Goal: Task Accomplishment & Management: Use online tool/utility

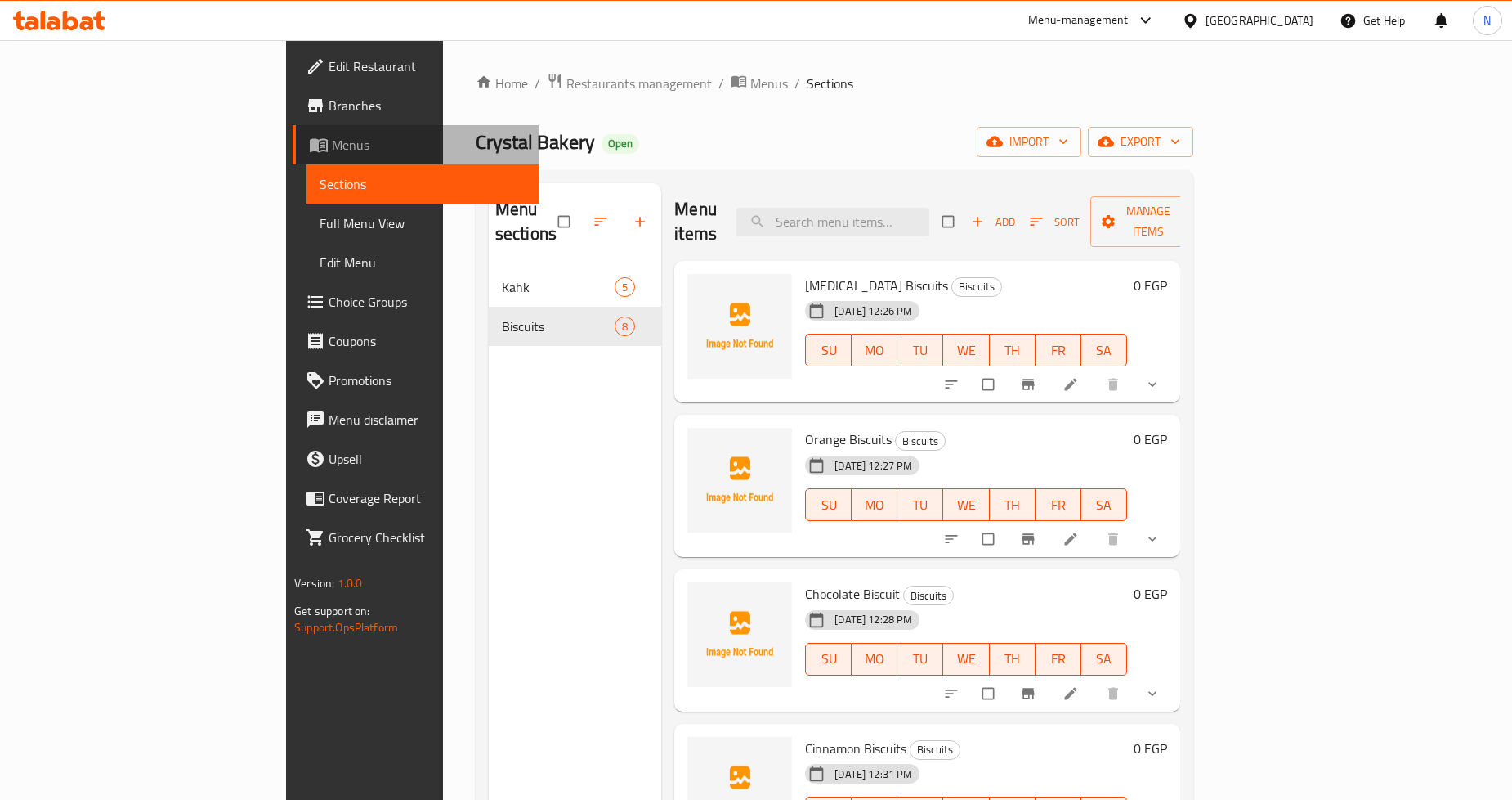
click at [332, 150] on span "Menus" at bounding box center [429, 145] width 193 height 20
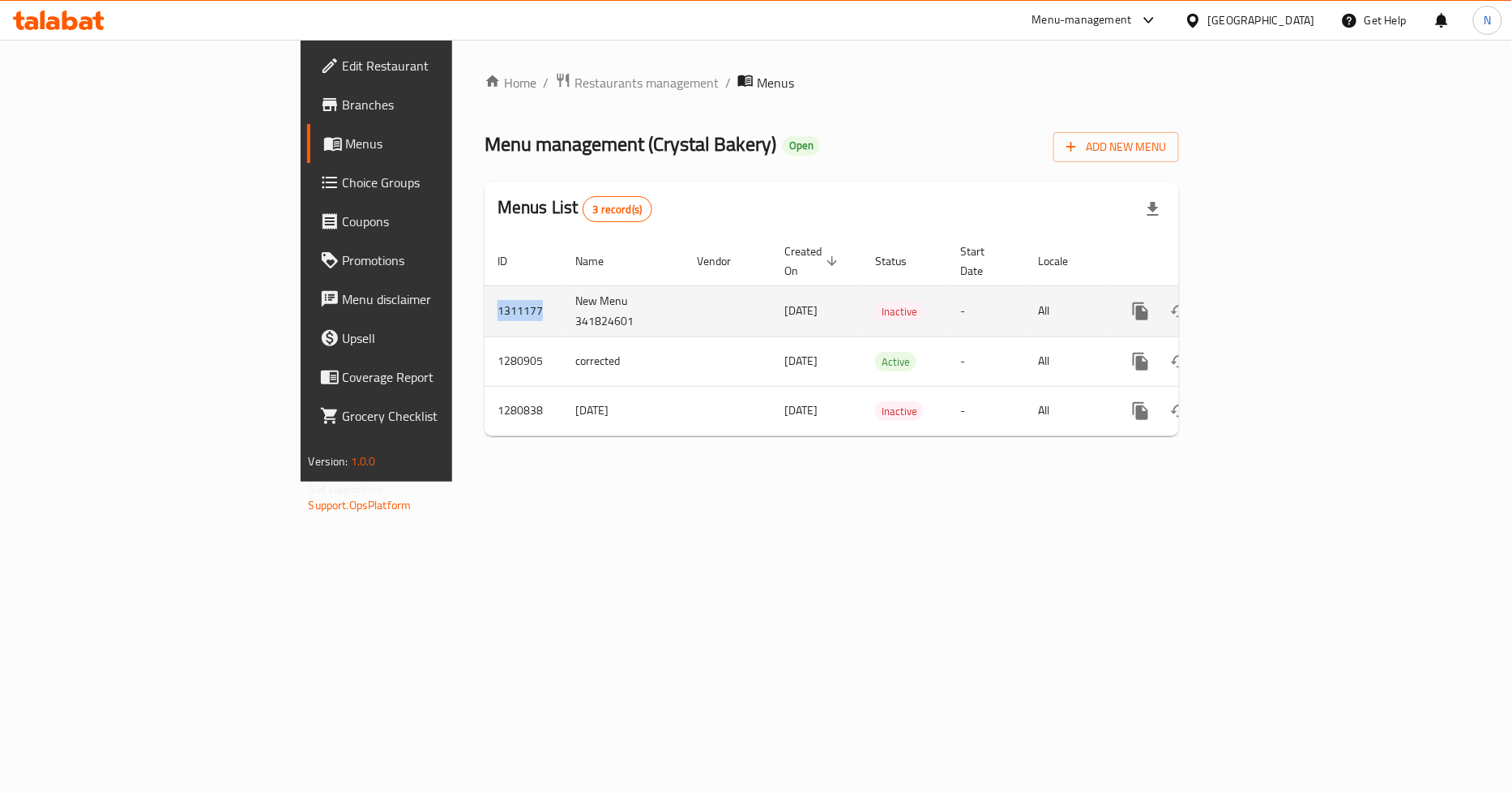
drag, startPoint x: 341, startPoint y: 290, endPoint x: 284, endPoint y: 290, distance: 57.0
click at [484, 290] on td "1311177" at bounding box center [523, 310] width 78 height 51
copy td "1311177"
click at [1268, 301] on icon "enhanced table" at bounding box center [1257, 311] width 20 height 20
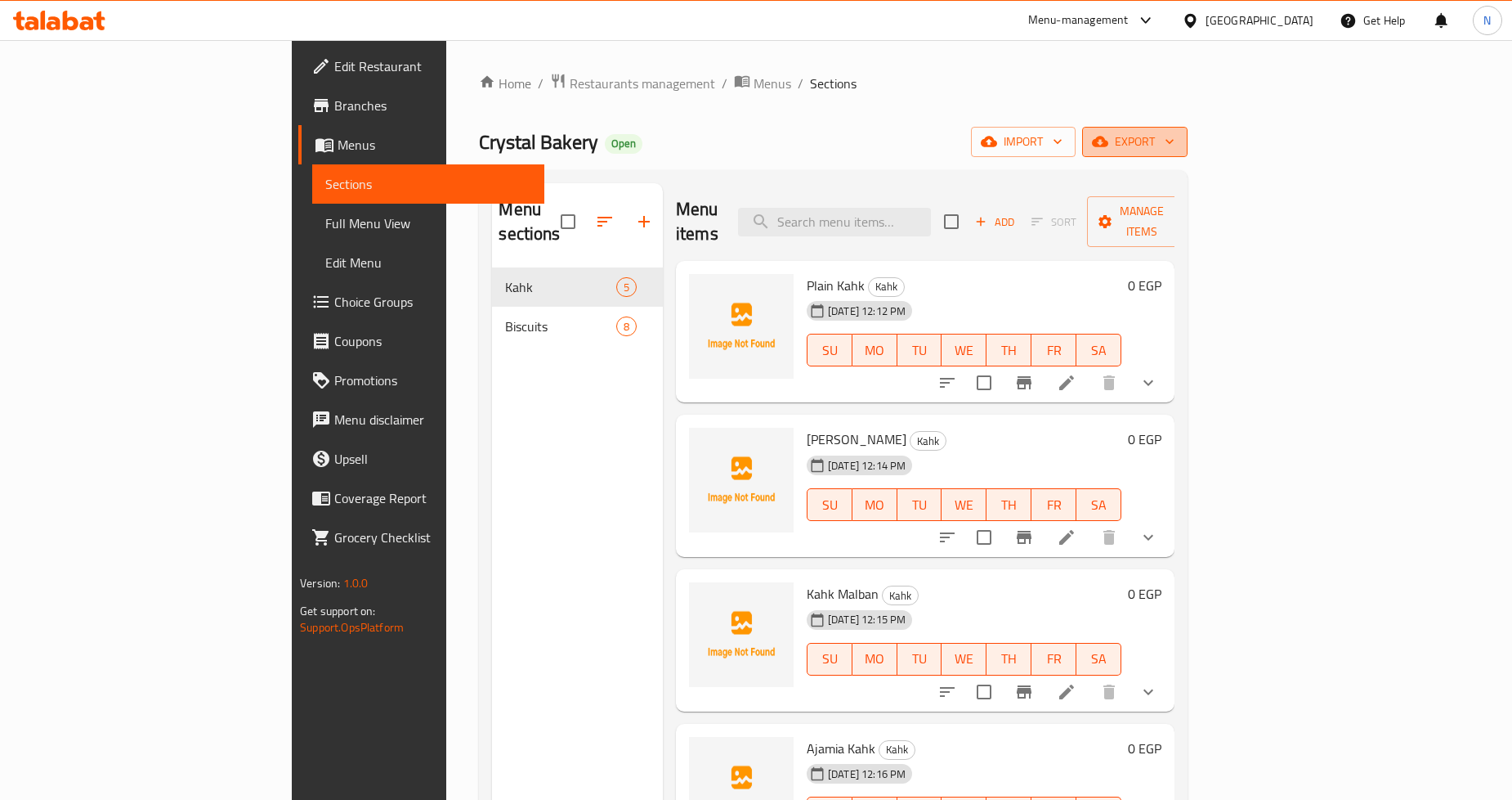
click at [1174, 143] on span "export" at bounding box center [1134, 141] width 79 height 20
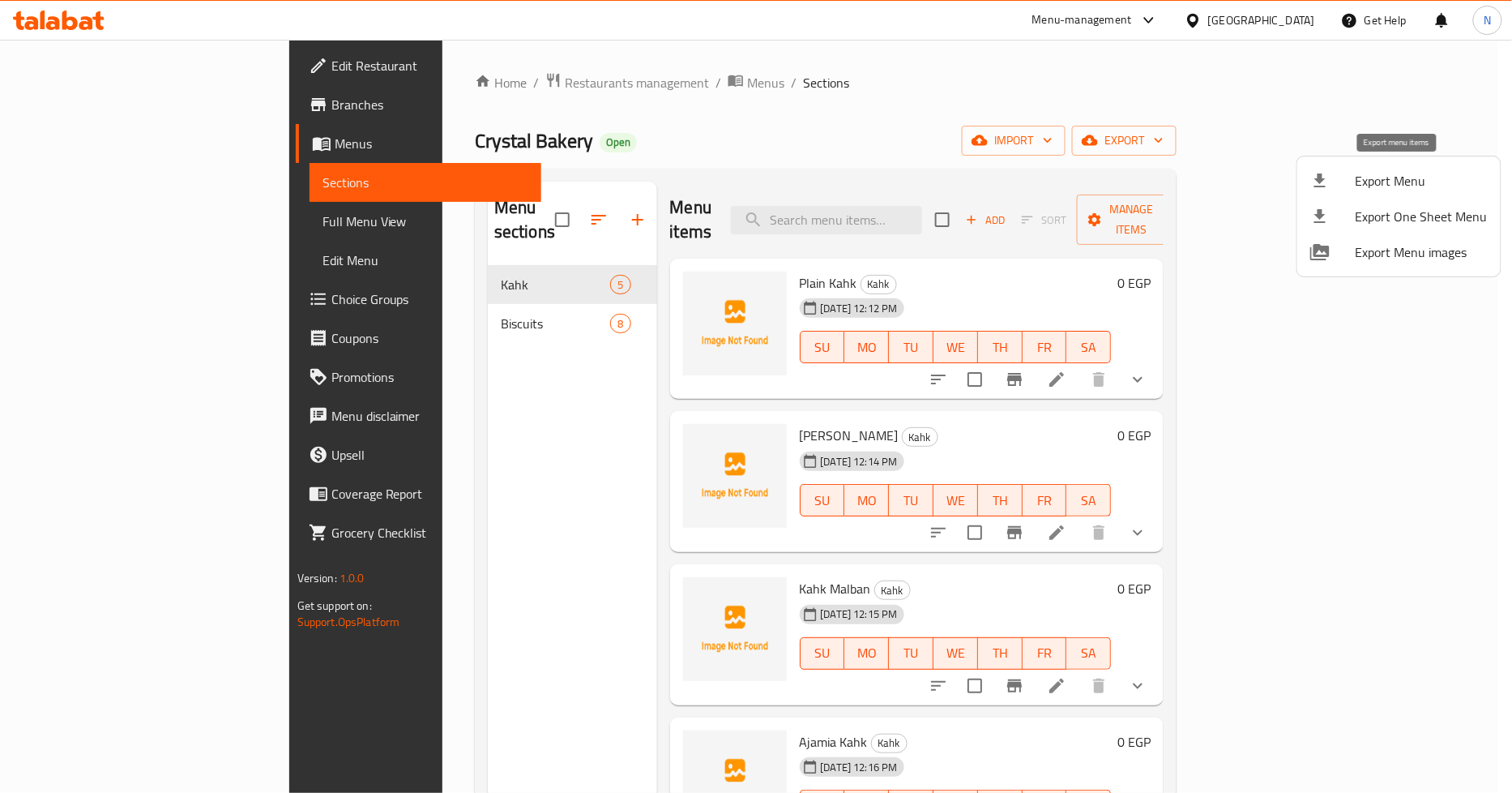
click at [1374, 183] on span "Export Menu" at bounding box center [1421, 181] width 132 height 20
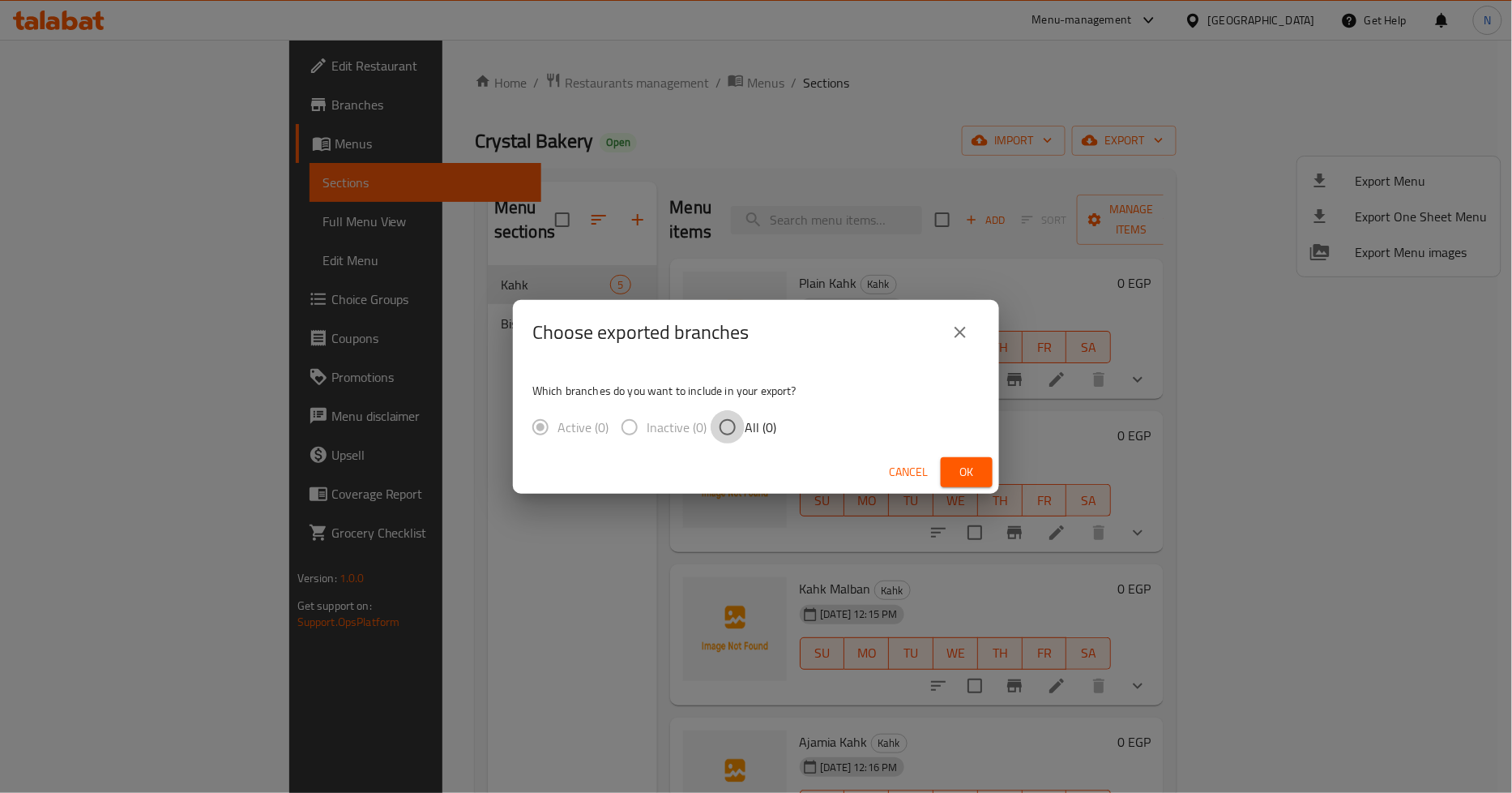
click at [731, 425] on input "All (0)" at bounding box center [727, 427] width 34 height 34
radio input "true"
click at [981, 473] on button "Ok" at bounding box center [966, 472] width 52 height 30
click at [965, 470] on span "Ok" at bounding box center [966, 472] width 26 height 20
click at [972, 314] on div "Choose exported branches" at bounding box center [756, 332] width 447 height 39
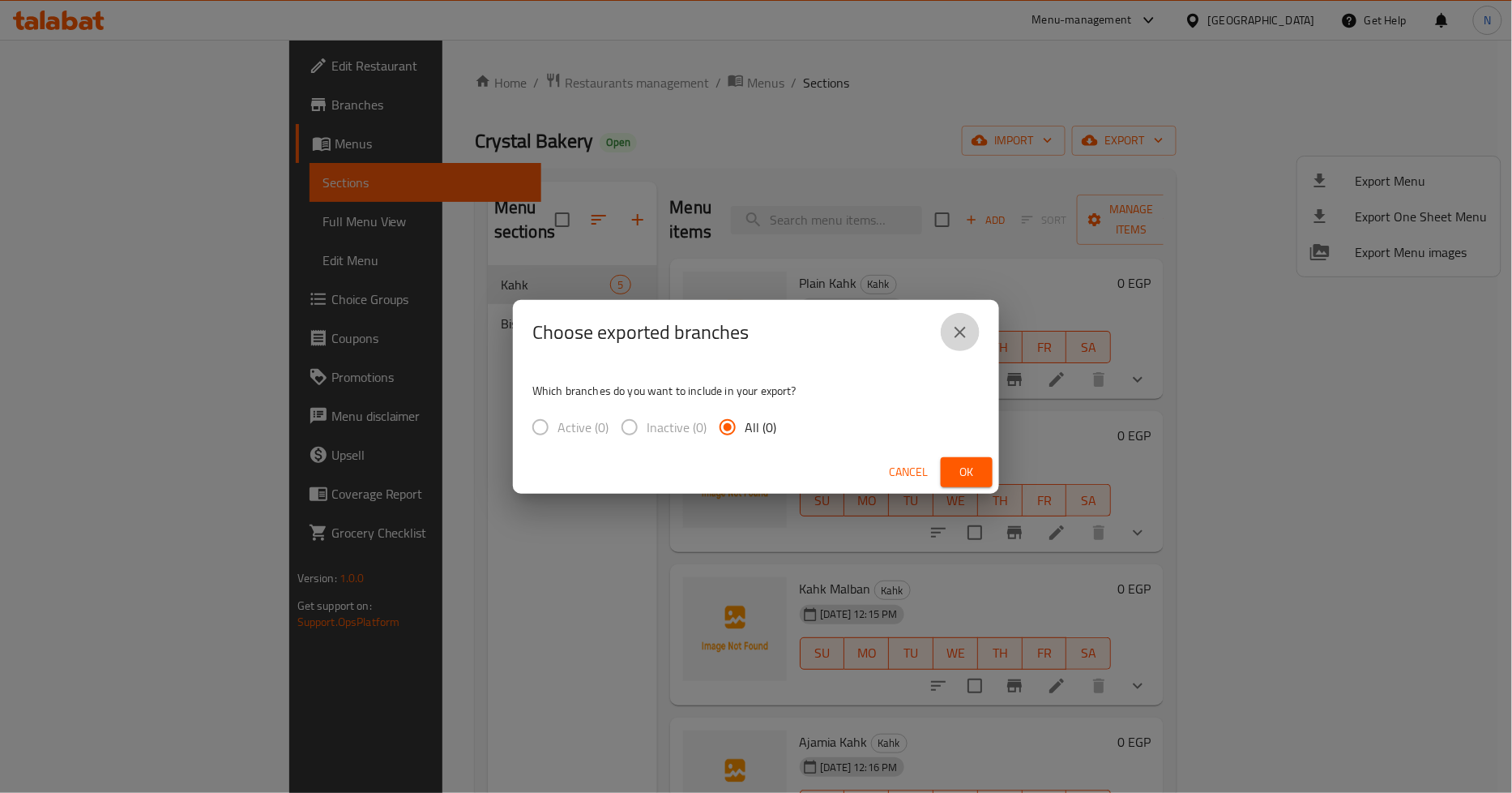
click at [967, 327] on icon "close" at bounding box center [960, 332] width 20 height 20
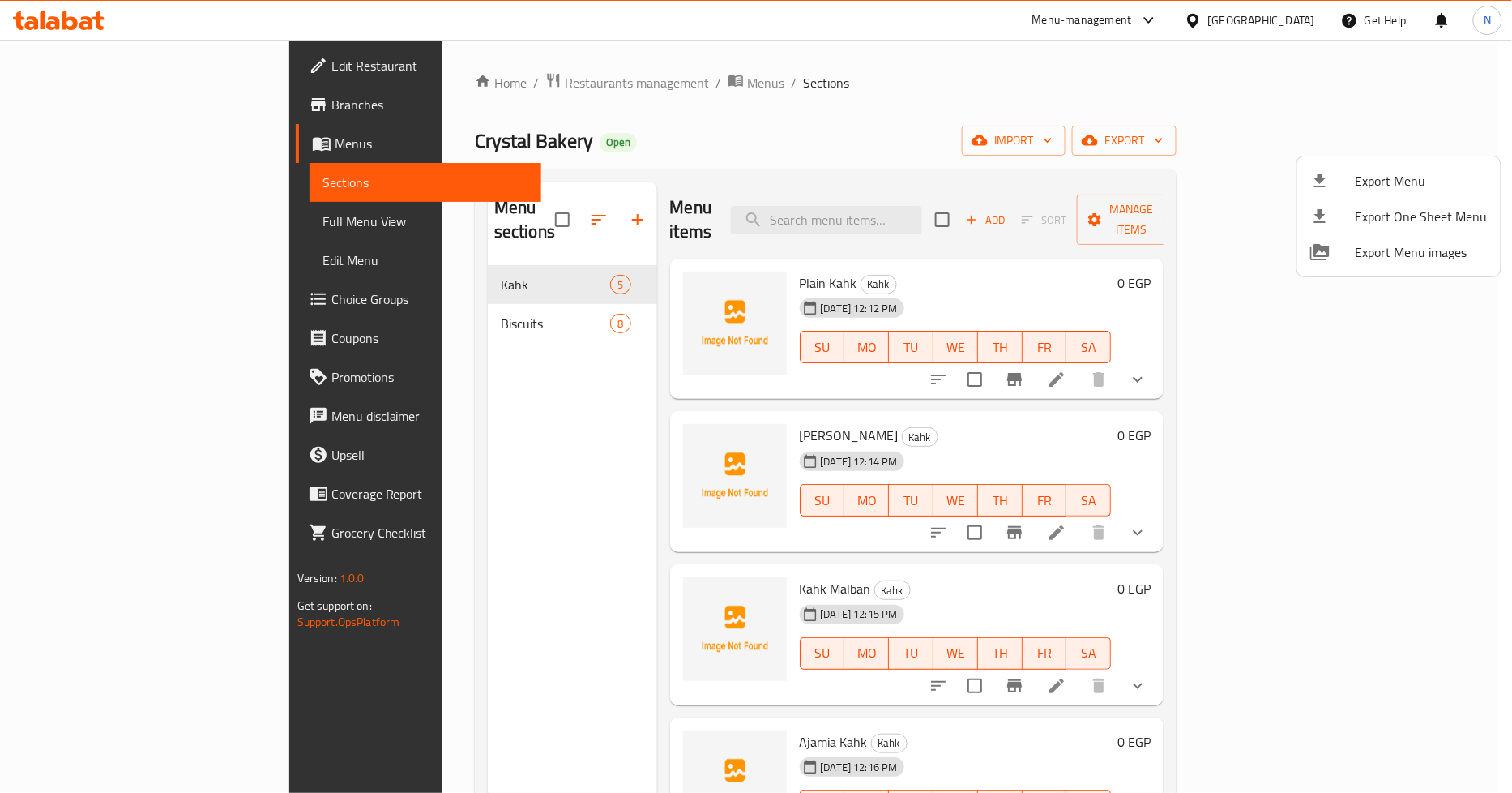
click at [89, 151] on div at bounding box center [756, 396] width 1512 height 793
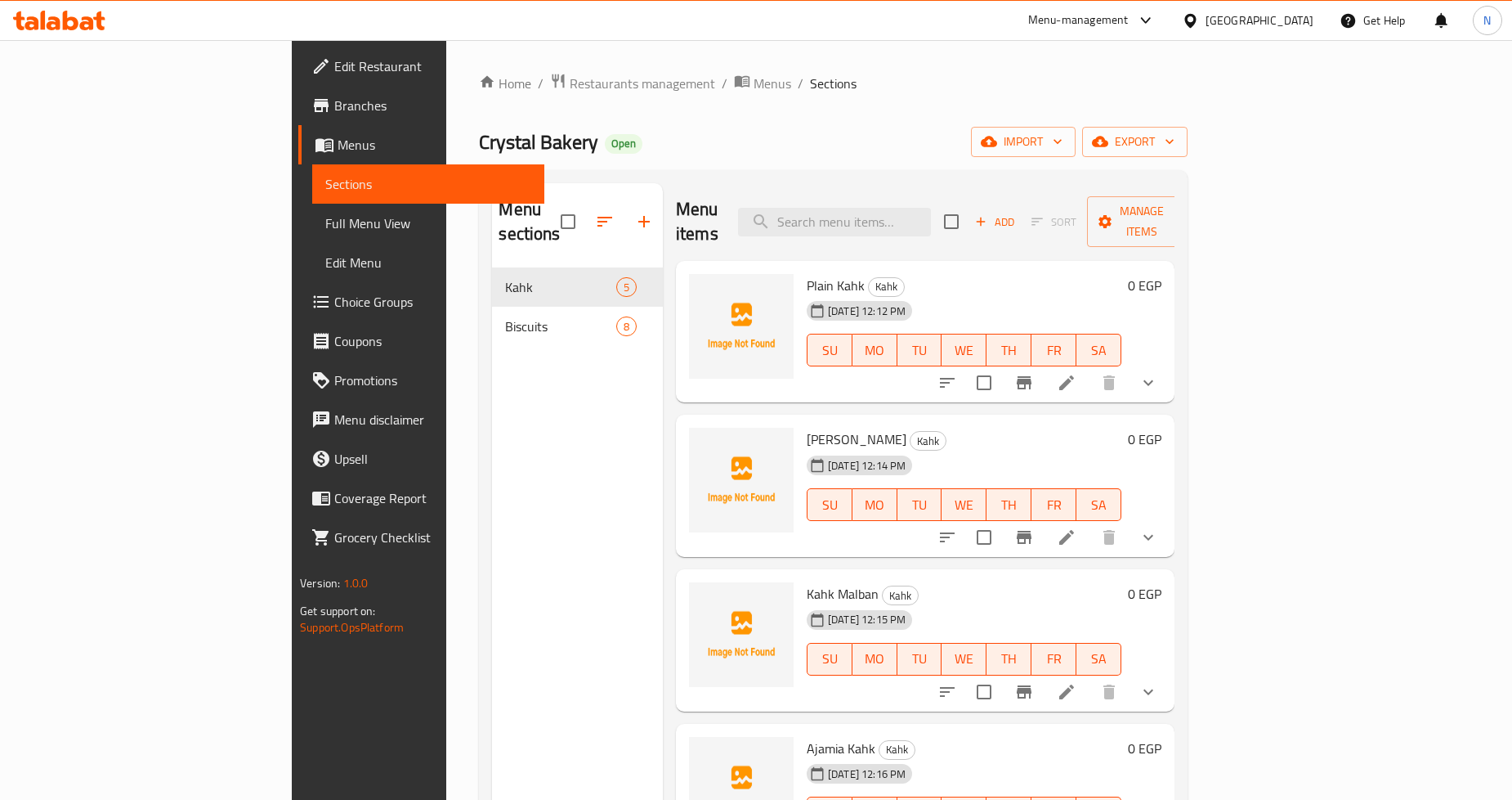
click at [338, 153] on span "Menus" at bounding box center [435, 145] width 193 height 20
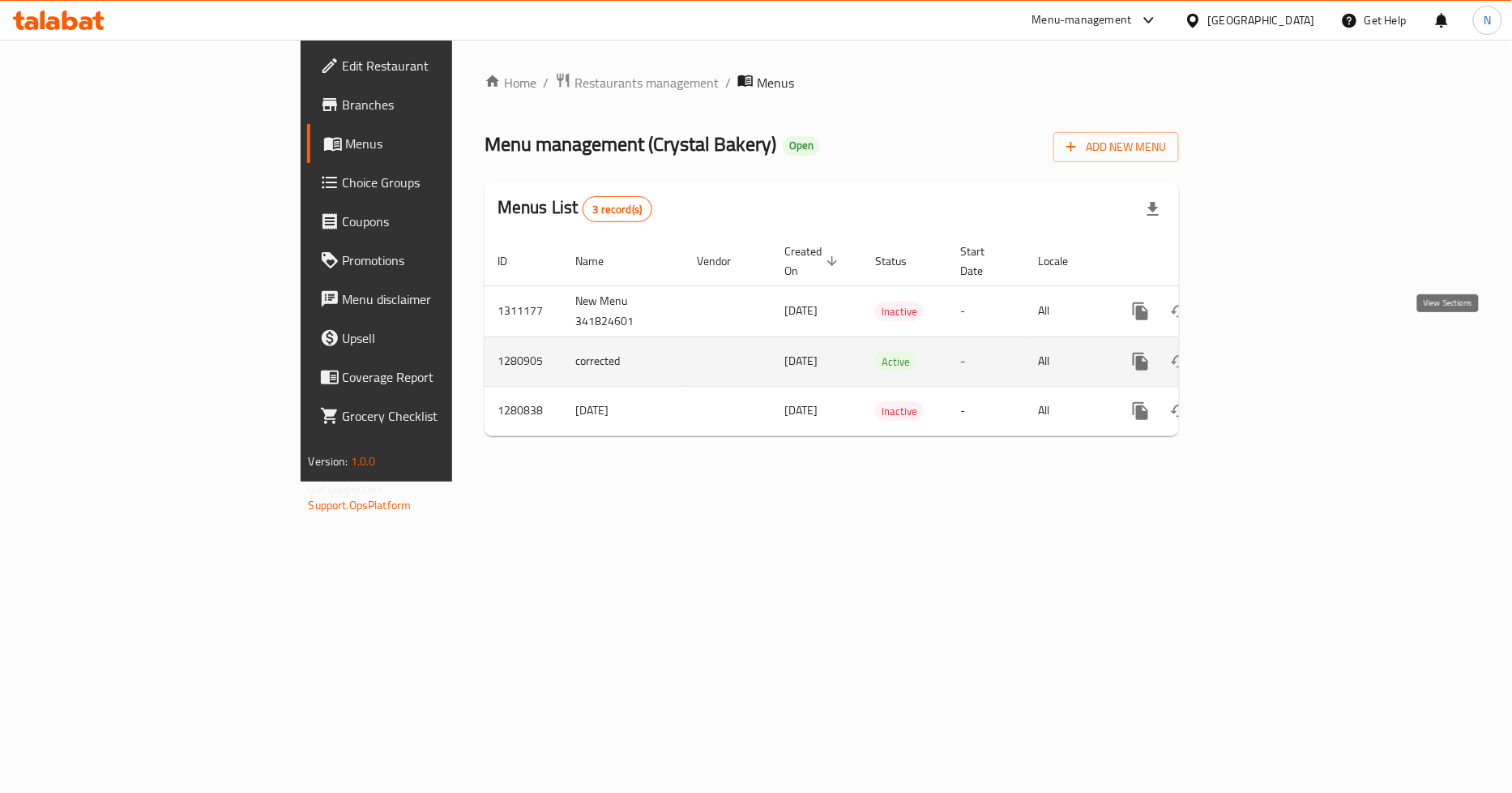
click at [1268, 352] on icon "enhanced table" at bounding box center [1257, 361] width 20 height 20
